Goal: Information Seeking & Learning: Learn about a topic

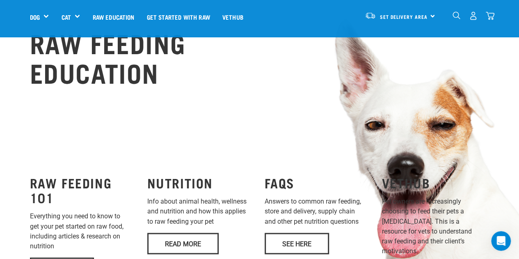
scroll to position [555, 0]
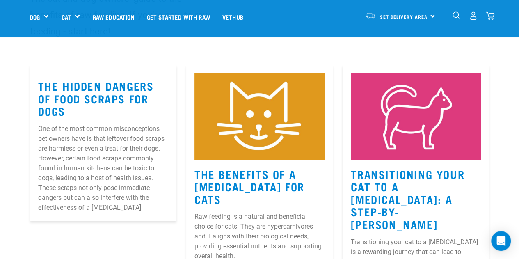
scroll to position [93, 0]
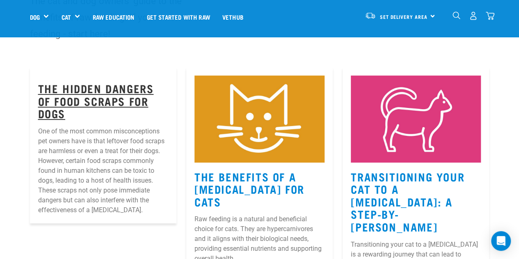
click at [80, 99] on link "The Hidden Dangers of Food Scraps for Dogs" at bounding box center [96, 100] width 116 height 31
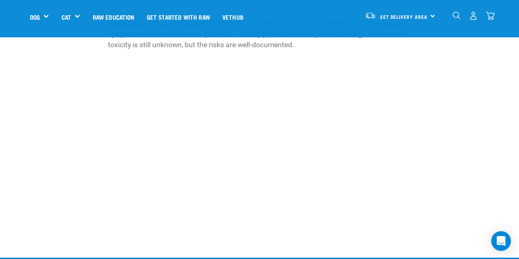
scroll to position [923, 0]
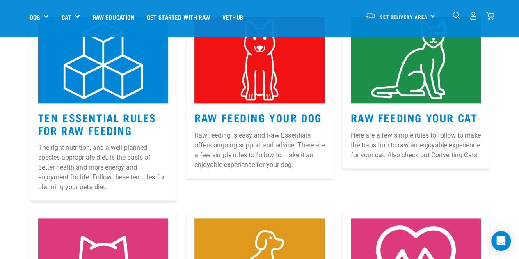
scroll to position [419, 0]
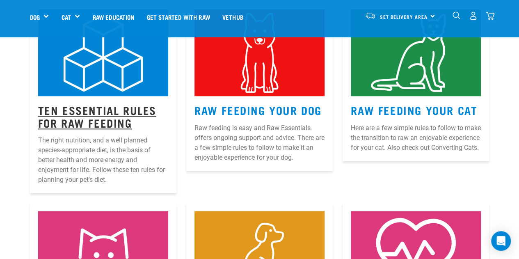
click at [97, 107] on link "Ten Essential Rules for Raw Feeding" at bounding box center [97, 116] width 118 height 19
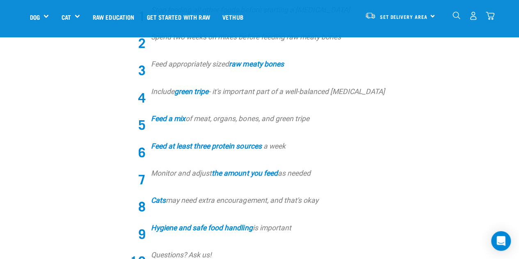
scroll to position [329, 0]
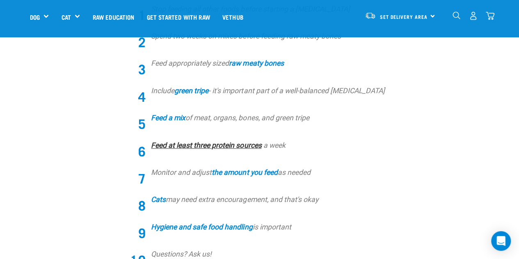
click at [249, 145] on link "Feed at least three protein sources" at bounding box center [206, 145] width 110 height 8
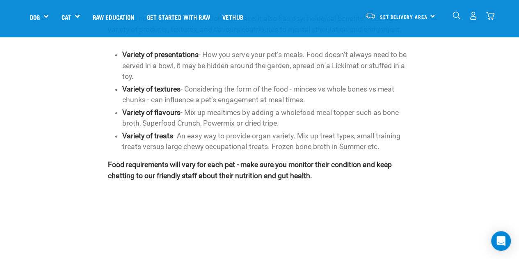
scroll to position [347, 0]
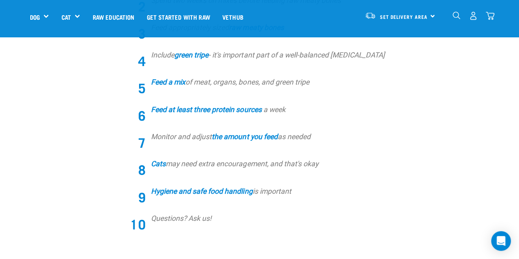
scroll to position [369, 0]
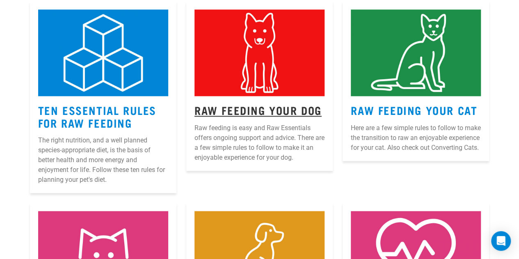
click at [271, 107] on link "Raw Feeding Your Dog" at bounding box center [258, 110] width 127 height 6
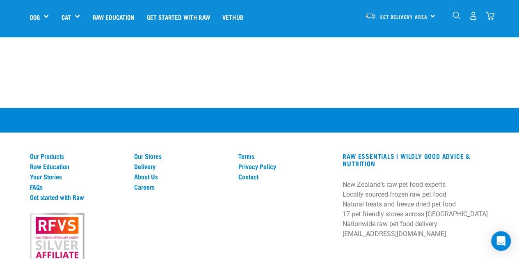
scroll to position [1230, 0]
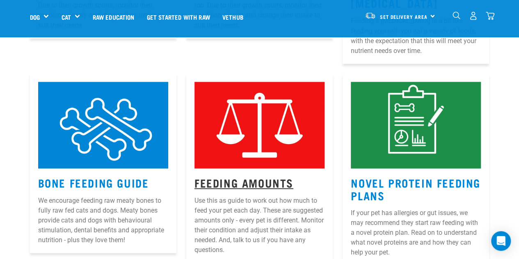
scroll to position [755, 0]
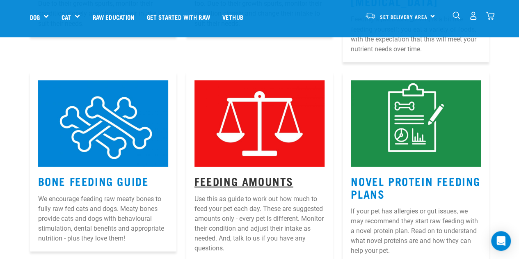
click at [256, 177] on link "Feeding Amounts" at bounding box center [244, 180] width 99 height 6
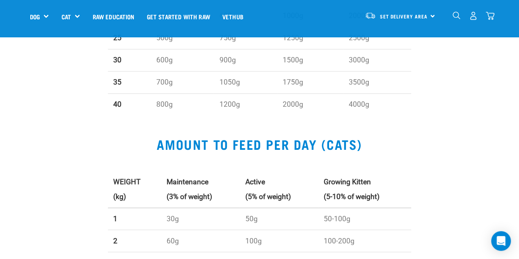
scroll to position [625, 0]
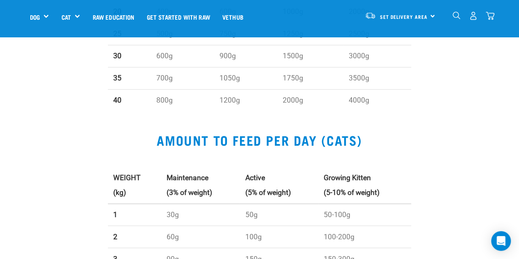
click at [493, 122] on div "AMOUNT TO FEED PER DAY (CATS) WEIGHT (kg) Maintenance (3% of weight) Active (5%…" at bounding box center [259, 247] width 519 height 269
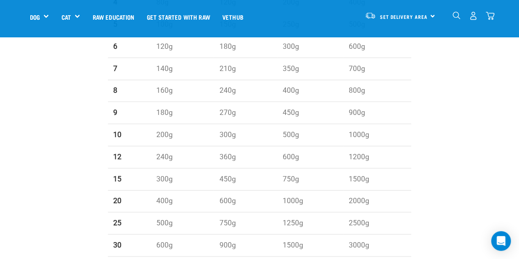
scroll to position [380, 0]
